Goal: Find specific page/section: Find specific page/section

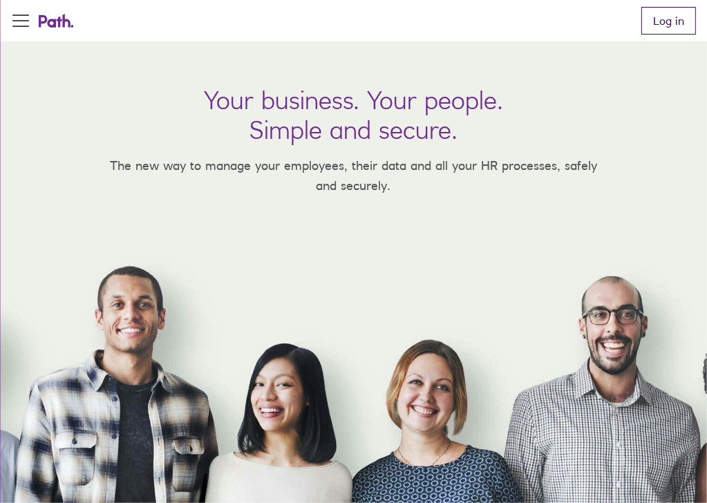
click at [661, 35] on link "Log in" at bounding box center [668, 21] width 55 height 28
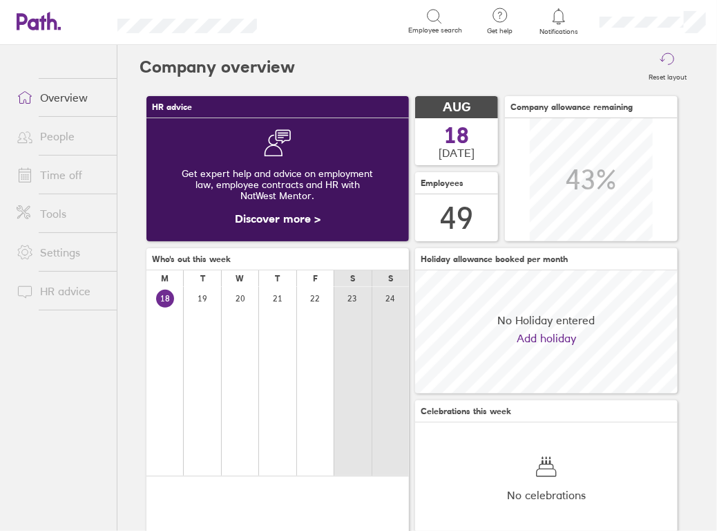
scroll to position [122, 263]
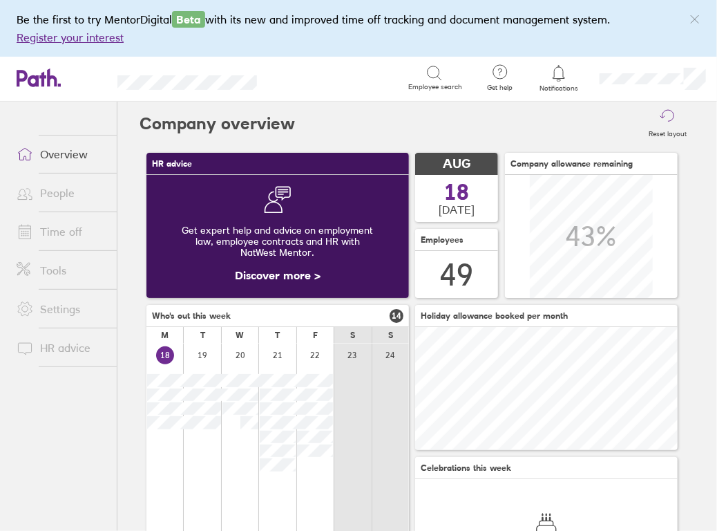
click at [55, 190] on link "People" at bounding box center [61, 193] width 111 height 28
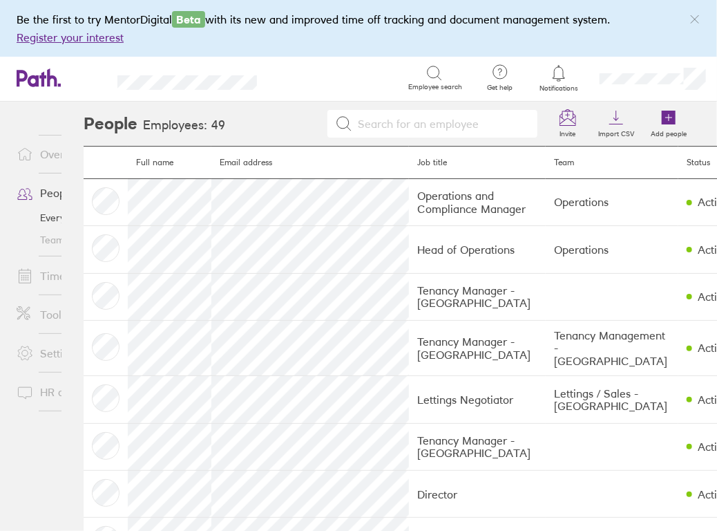
click at [435, 122] on input at bounding box center [440, 124] width 177 height 26
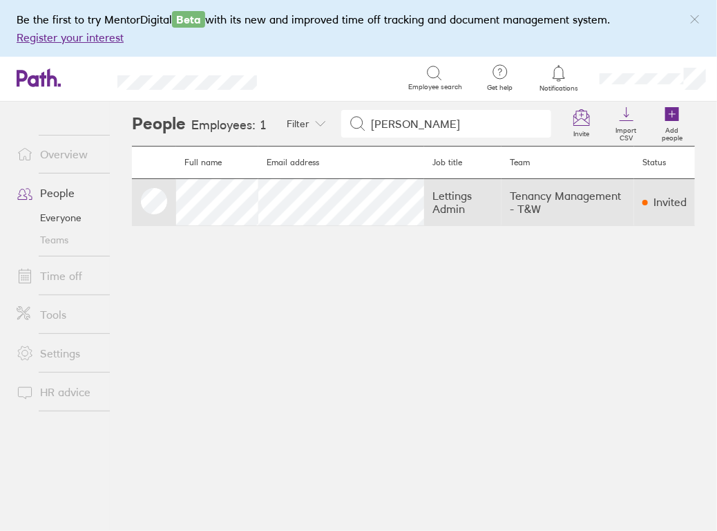
type input "robbie"
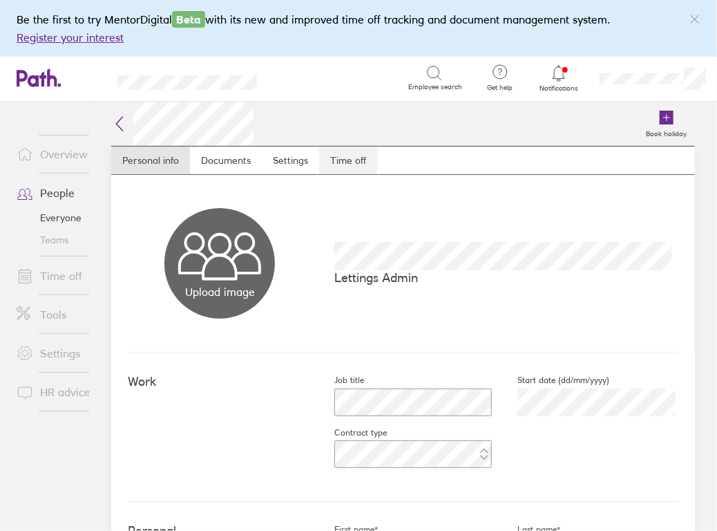
click at [356, 154] on link "Time off" at bounding box center [348, 160] width 58 height 28
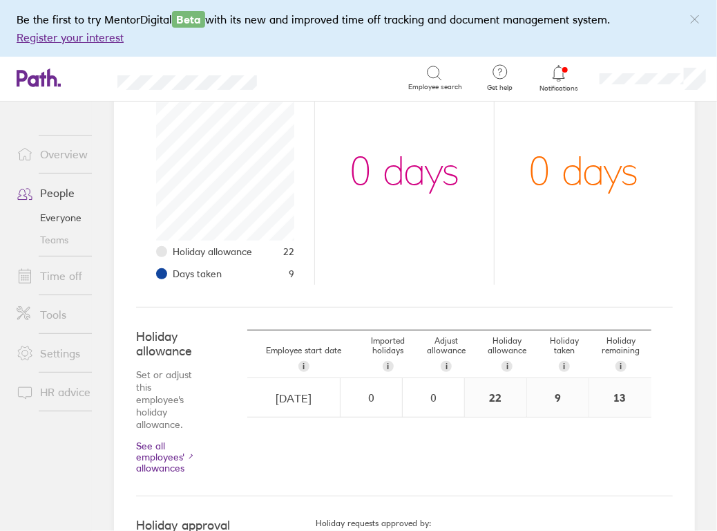
scroll to position [138, 0]
